Goal: Navigation & Orientation: Find specific page/section

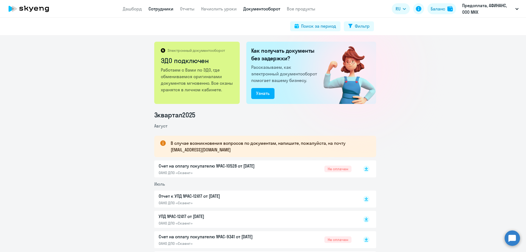
drag, startPoint x: 0, startPoint y: 0, endPoint x: 168, endPoint y: 8, distance: 168.0
click at [168, 8] on link "Сотрудники" at bounding box center [160, 8] width 25 height 5
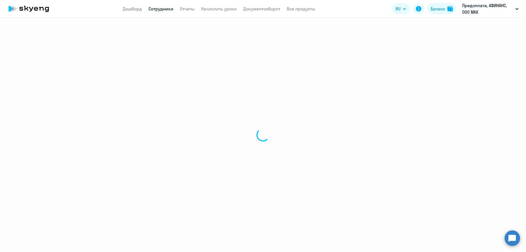
select select "30"
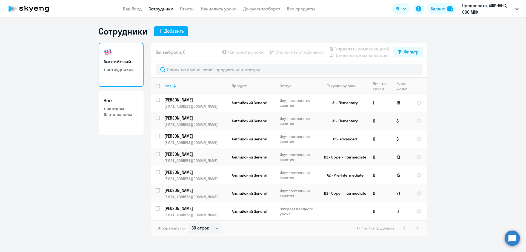
click at [52, 58] on ng-component "Сотрудники Добавить Английский 7 сотрудников Все 7 активны 10 отключены Вы выбр…" at bounding box center [263, 131] width 526 height 210
